Goal: Browse casually

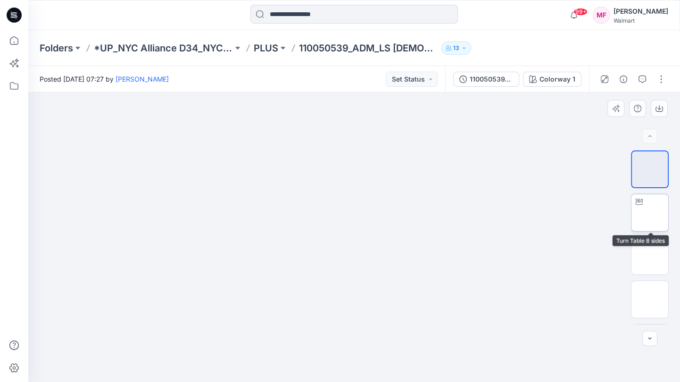
click at [650, 213] on img at bounding box center [650, 213] width 0 height 0
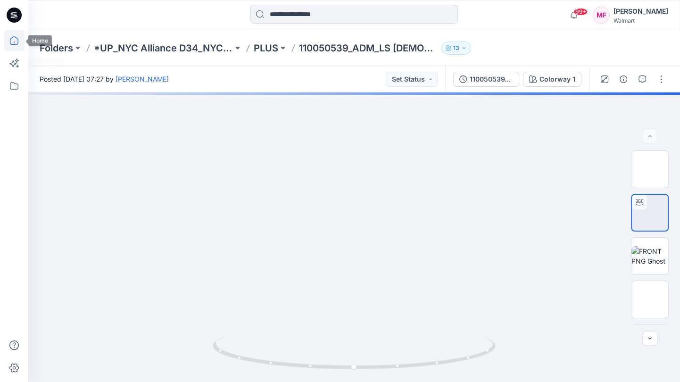
click at [12, 43] on icon at bounding box center [14, 40] width 21 height 21
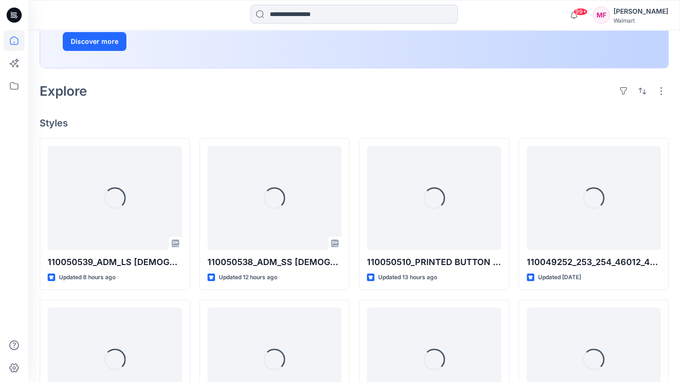
scroll to position [209, 0]
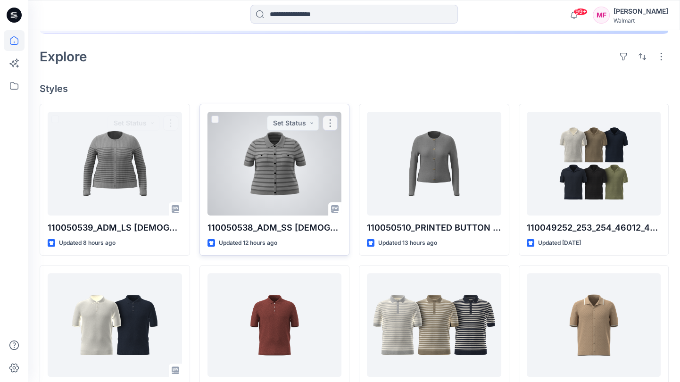
click at [222, 180] on div at bounding box center [275, 164] width 134 height 104
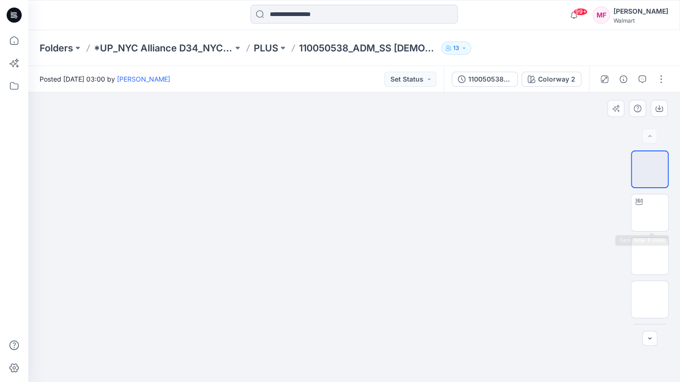
click at [665, 233] on div "18 %" at bounding box center [650, 237] width 38 height 174
click at [650, 213] on img at bounding box center [650, 213] width 0 height 0
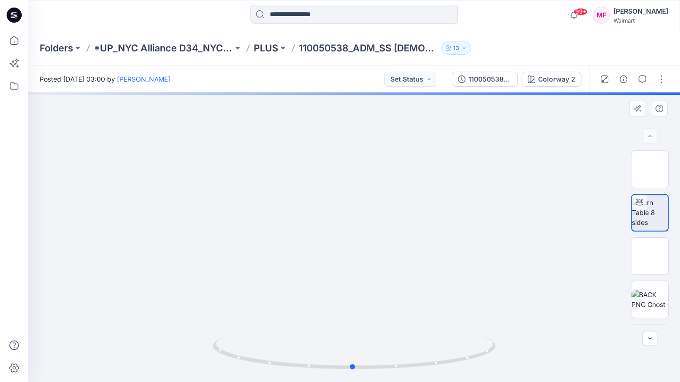
drag, startPoint x: 425, startPoint y: 291, endPoint x: 426, endPoint y: 284, distance: 7.1
click at [426, 284] on div at bounding box center [354, 237] width 652 height 290
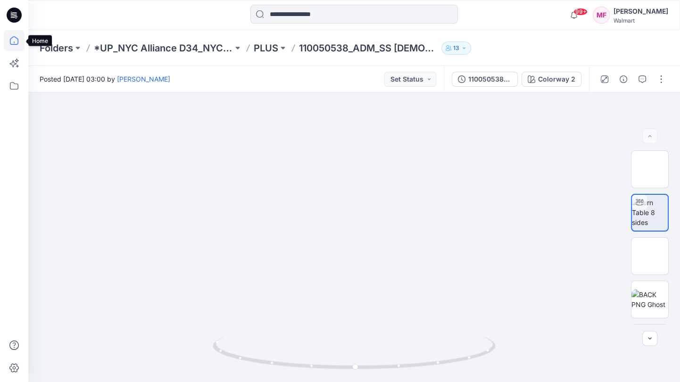
click at [24, 46] on icon at bounding box center [14, 40] width 21 height 21
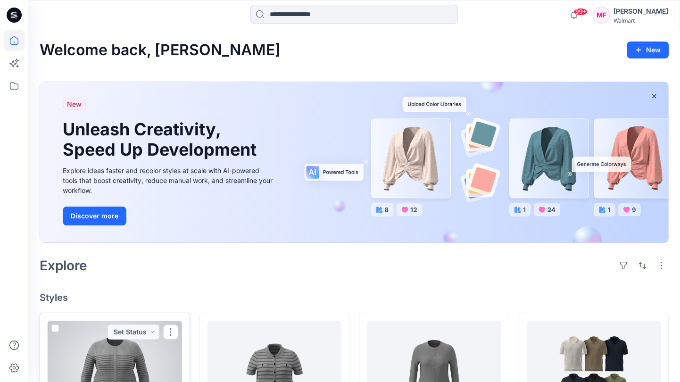
click at [114, 340] on div at bounding box center [115, 373] width 134 height 104
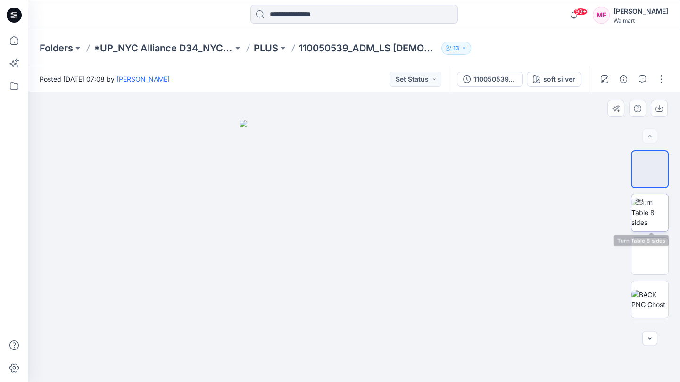
click at [646, 214] on img at bounding box center [650, 213] width 37 height 30
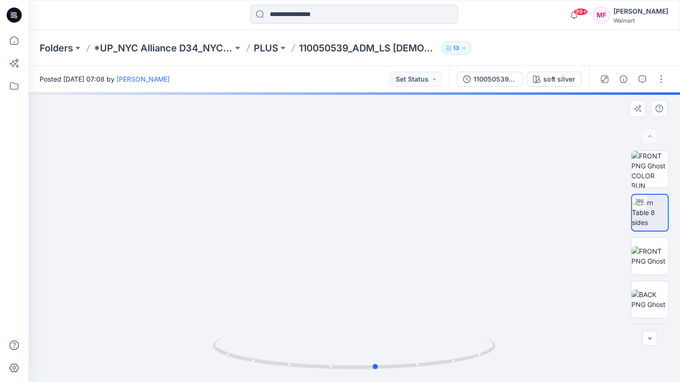
drag, startPoint x: 364, startPoint y: 277, endPoint x: 386, endPoint y: 267, distance: 23.9
click at [386, 267] on div at bounding box center [354, 237] width 652 height 290
